Goal: Information Seeking & Learning: Find specific fact

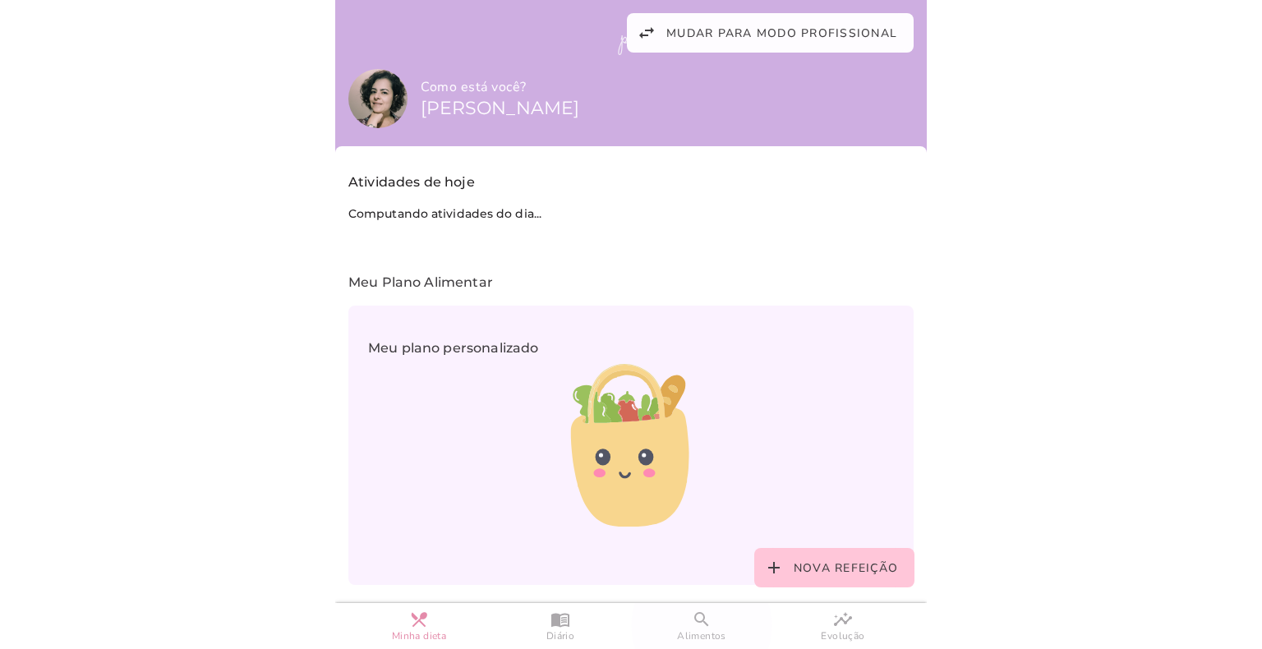
click at [0, 0] on slot "search" at bounding box center [0, 0] width 0 height 0
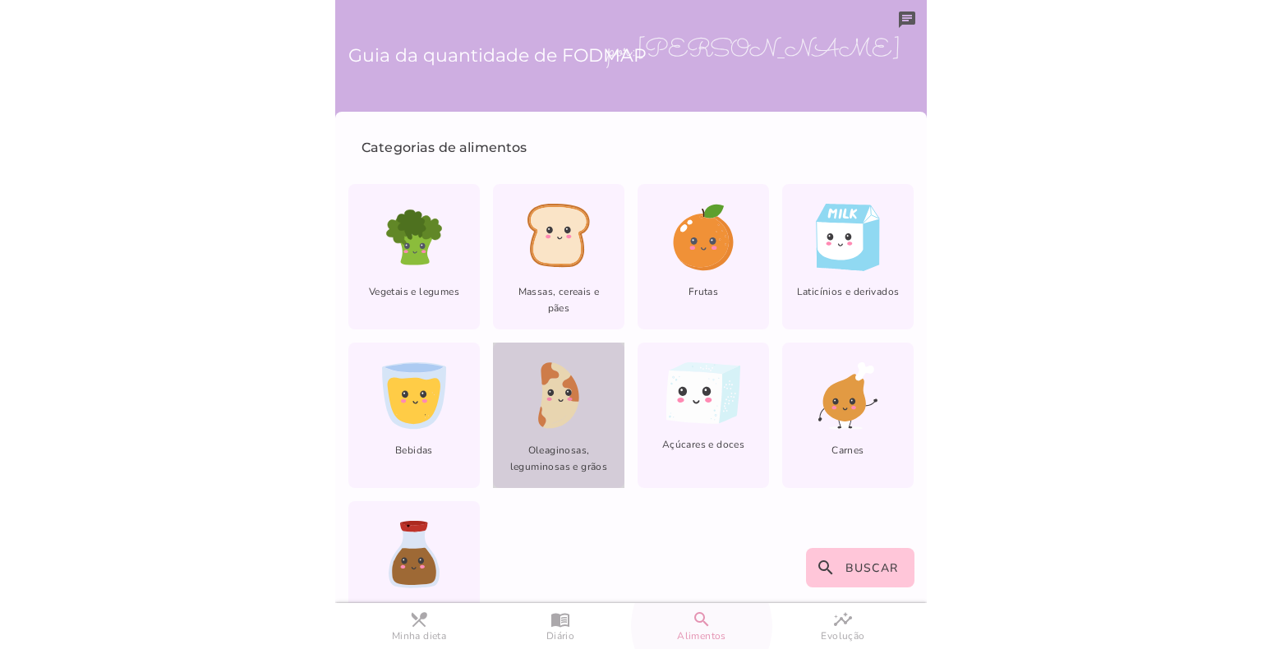
click at [564, 412] on icon at bounding box center [560, 396] width 39 height 67
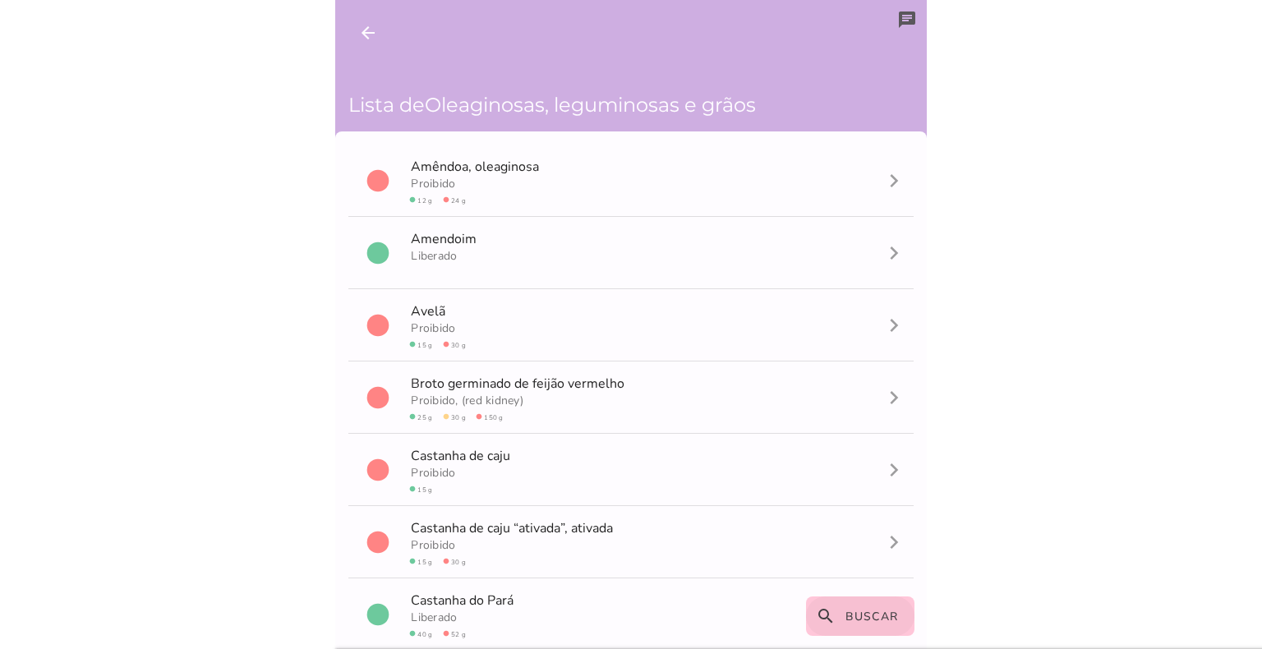
click at [849, 624] on button "search Buscar" at bounding box center [860, 615] width 109 height 39
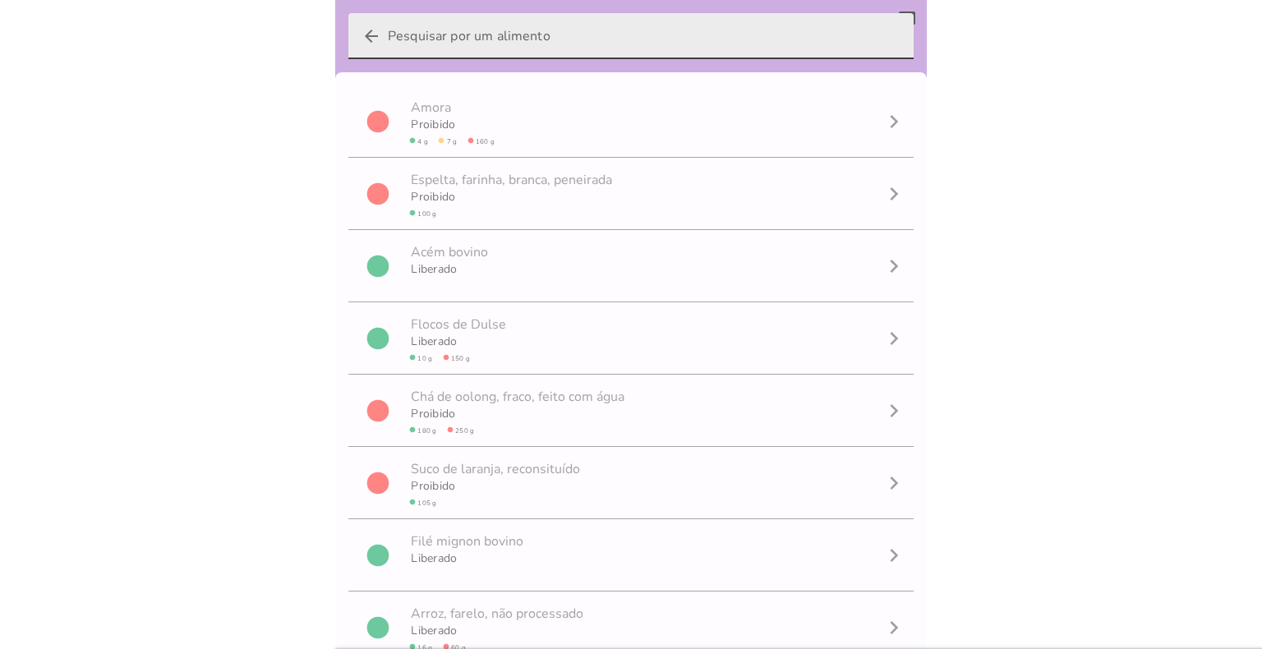
click at [526, 38] on input "arrow_back" at bounding box center [644, 36] width 513 height 46
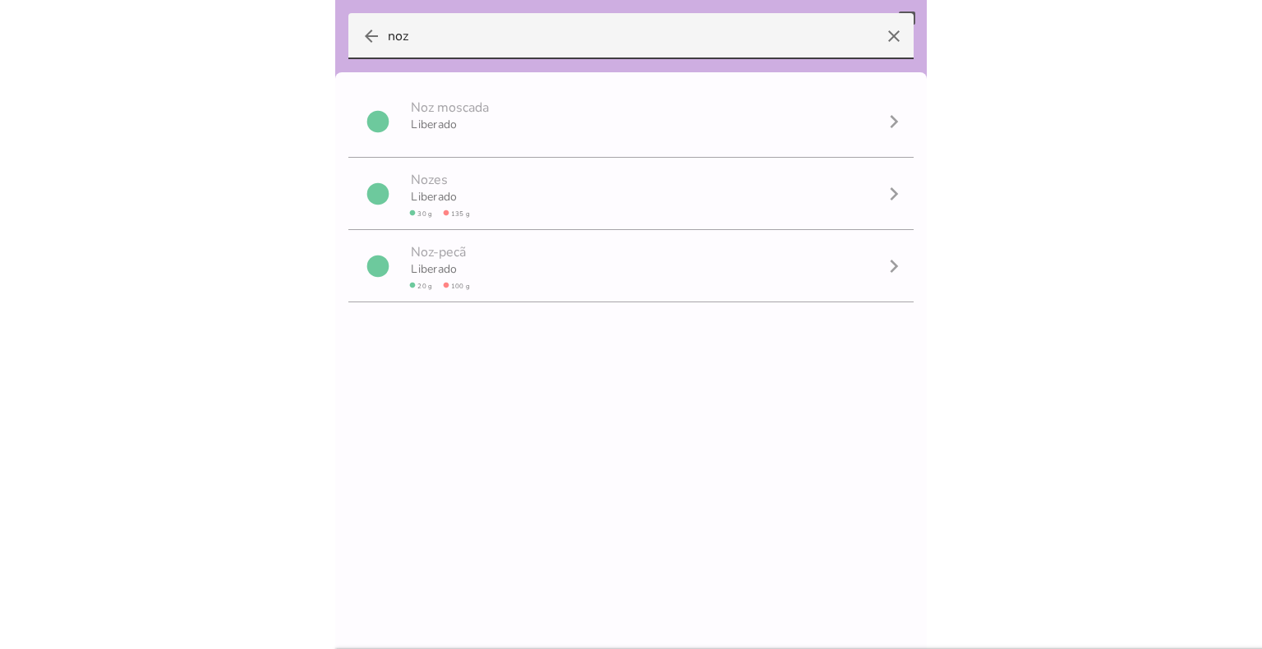
drag, startPoint x: 430, startPoint y: 35, endPoint x: 306, endPoint y: 25, distance: 123.6
click at [308, 25] on body at bounding box center [631, 324] width 1262 height 649
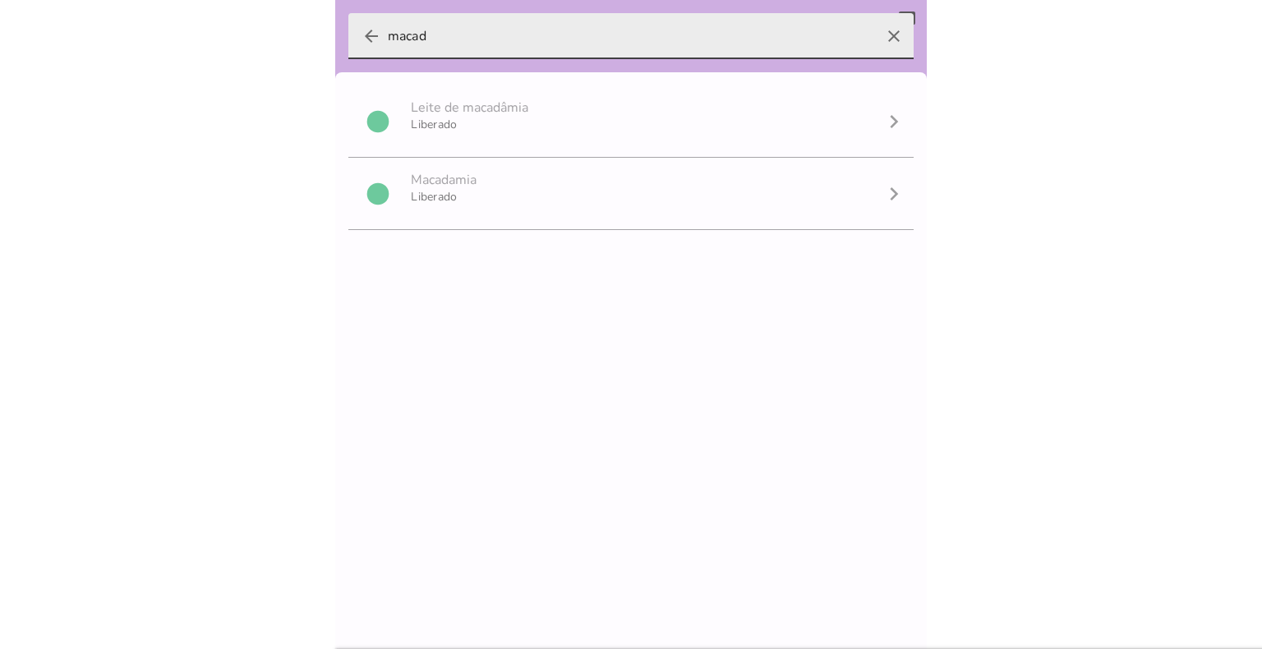
type input "macad"
type mwc-textfield "macad"
click at [368, 34] on icon "arrow_back" at bounding box center [371, 36] width 20 height 20
click at [388, 34] on input "macad" at bounding box center [631, 36] width 486 height 46
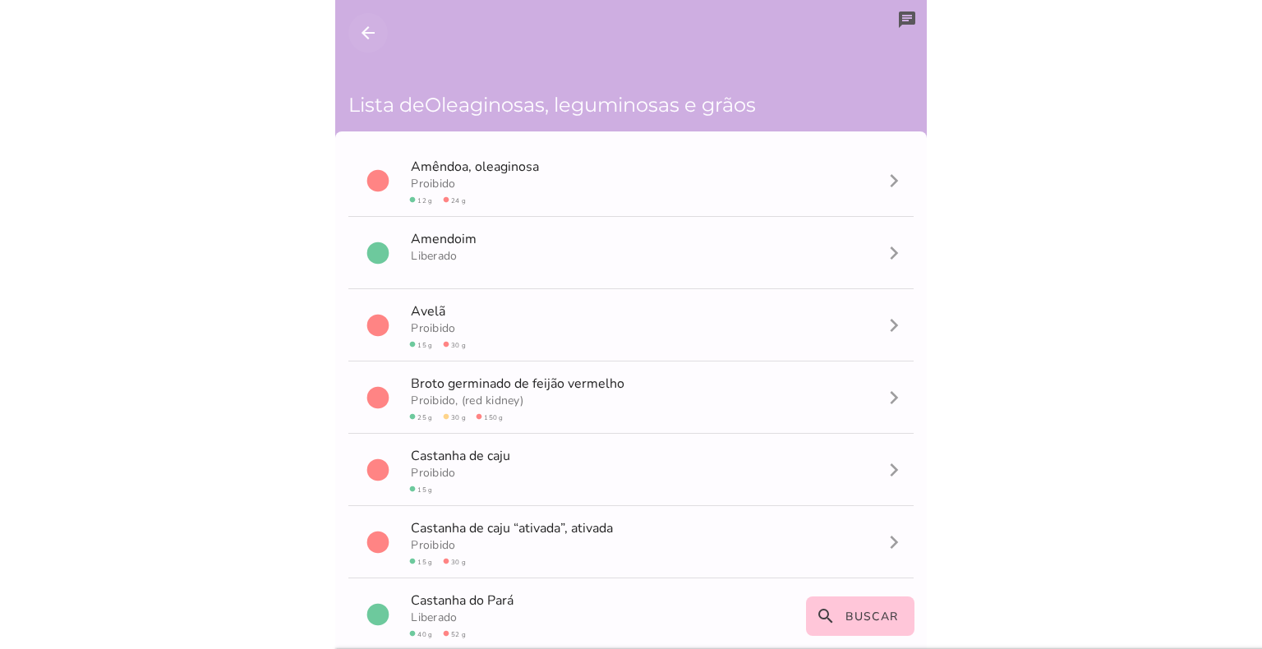
click at [361, 35] on icon "arrow_back" at bounding box center [368, 33] width 20 height 20
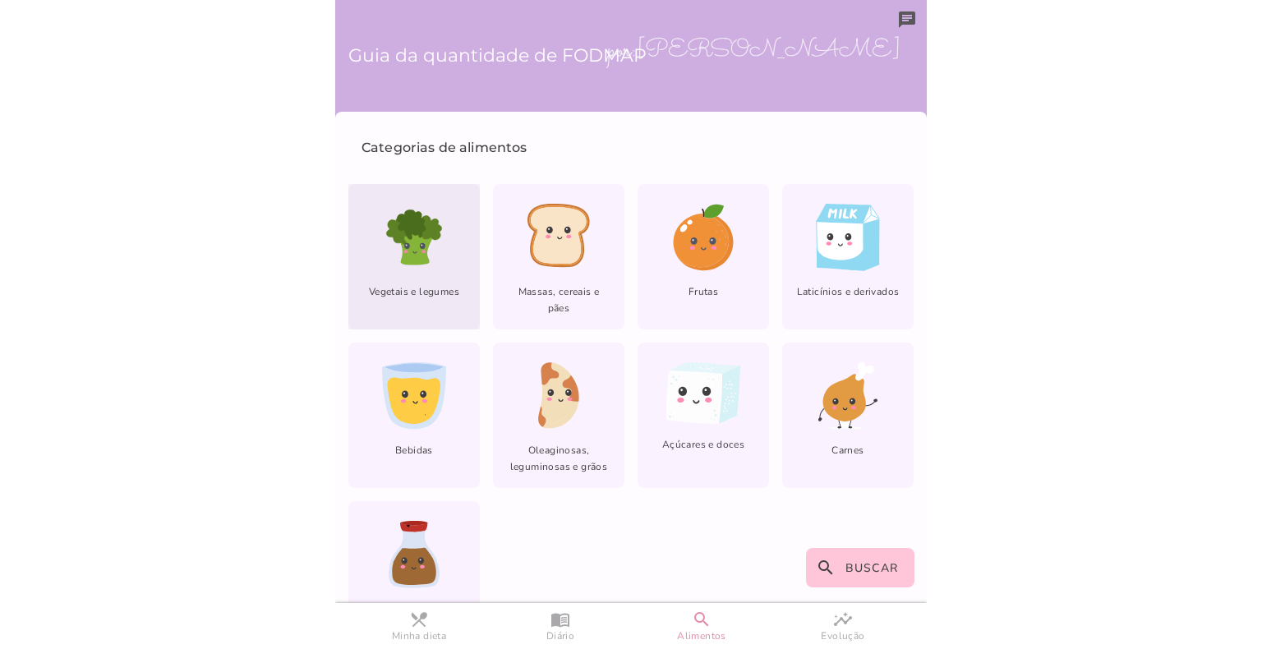
click at [435, 236] on icon at bounding box center [431, 228] width 21 height 24
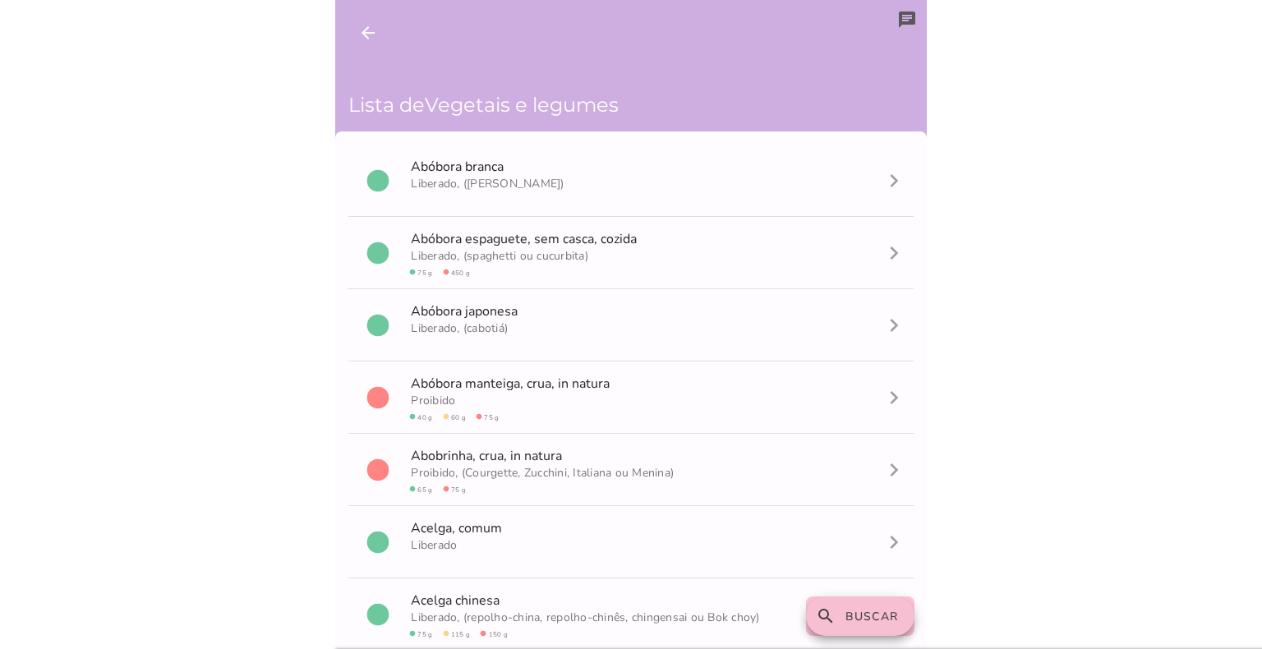
click at [840, 615] on button "search Buscar" at bounding box center [860, 615] width 109 height 39
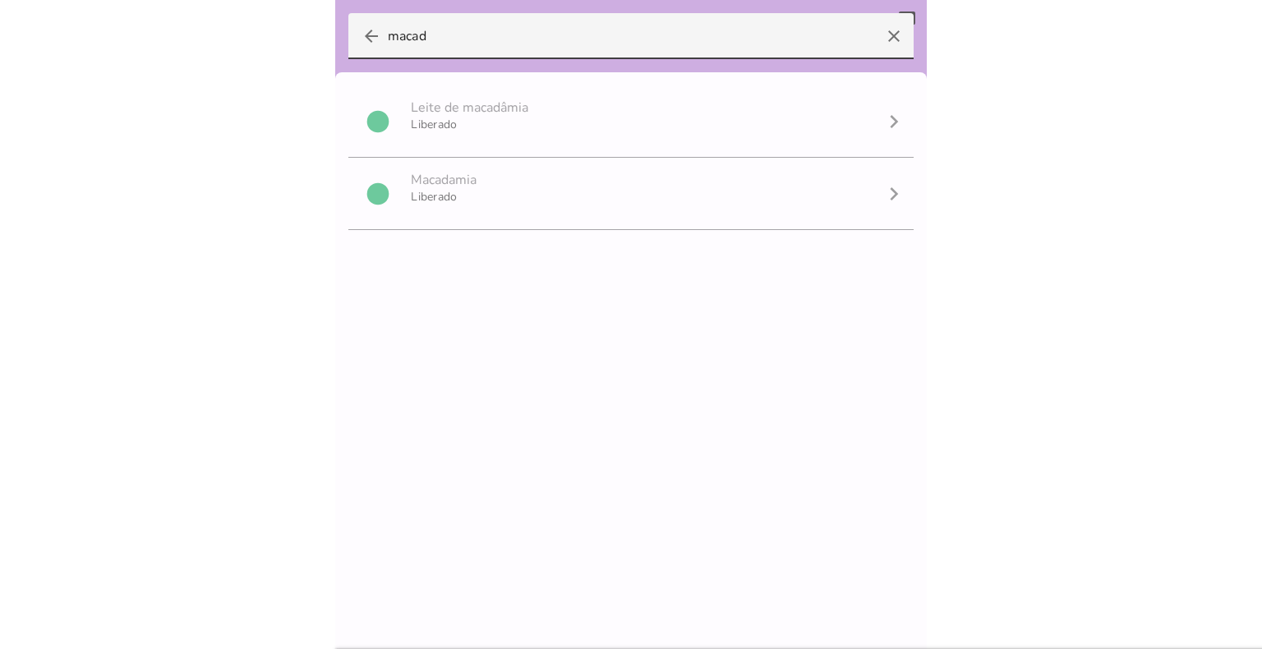
drag, startPoint x: 558, startPoint y: 36, endPoint x: 210, endPoint y: 12, distance: 349.2
click at [210, 12] on body at bounding box center [631, 324] width 1262 height 649
type input "inhame"
type mwc-textfield "inhame"
